Goal: Task Accomplishment & Management: Manage account settings

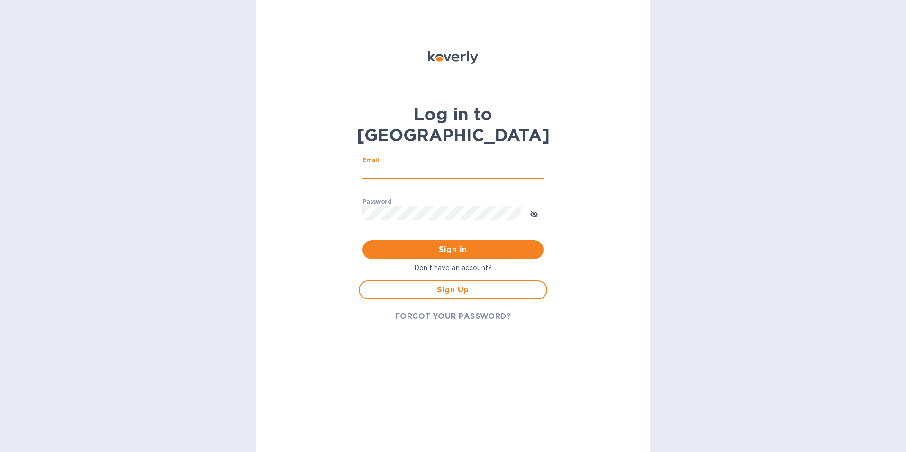
click at [380, 164] on input "Email" at bounding box center [452, 171] width 181 height 14
type input "[EMAIL_ADDRESS][DOMAIN_NAME]"
click at [362, 240] on button "Sign in" at bounding box center [452, 249] width 181 height 19
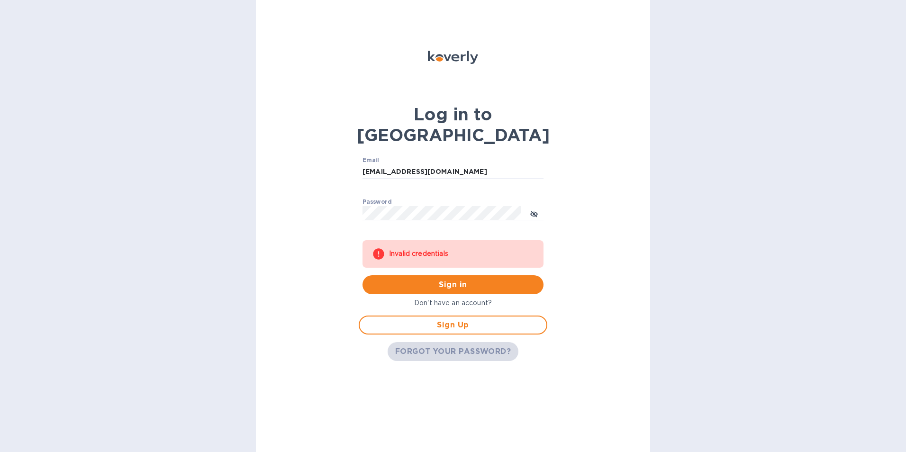
click at [445, 346] on span "FORGOT YOUR PASSWORD?" at bounding box center [453, 351] width 116 height 11
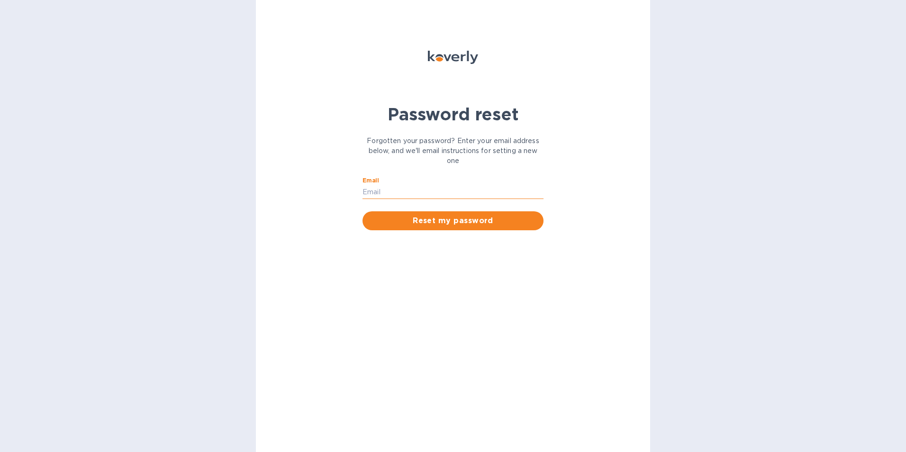
click at [405, 188] on input "Email" at bounding box center [452, 192] width 181 height 14
type input "[EMAIL_ADDRESS][DOMAIN_NAME]"
click at [444, 224] on span "Reset my password" at bounding box center [453, 220] width 166 height 11
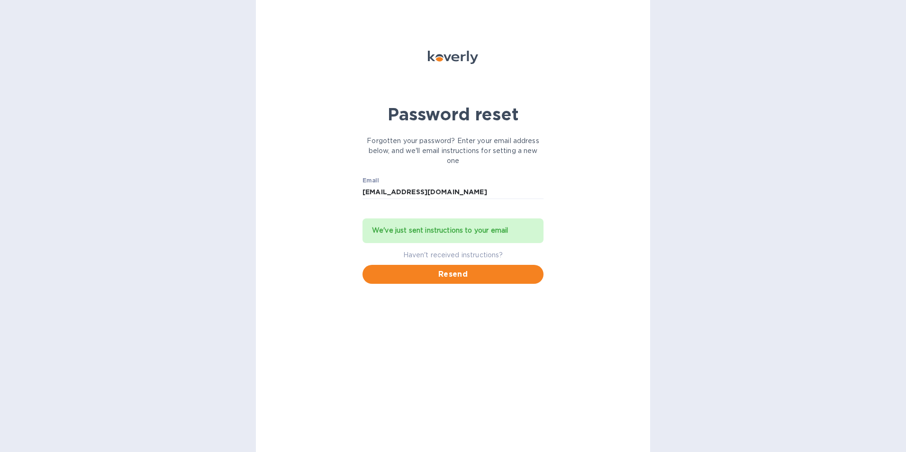
drag, startPoint x: 275, startPoint y: 35, endPoint x: 279, endPoint y: 32, distance: 5.0
click at [275, 35] on div "Password reset Forgotten your password? Enter your email address below, and we'…" at bounding box center [453, 226] width 394 height 452
